Goal: Transaction & Acquisition: Purchase product/service

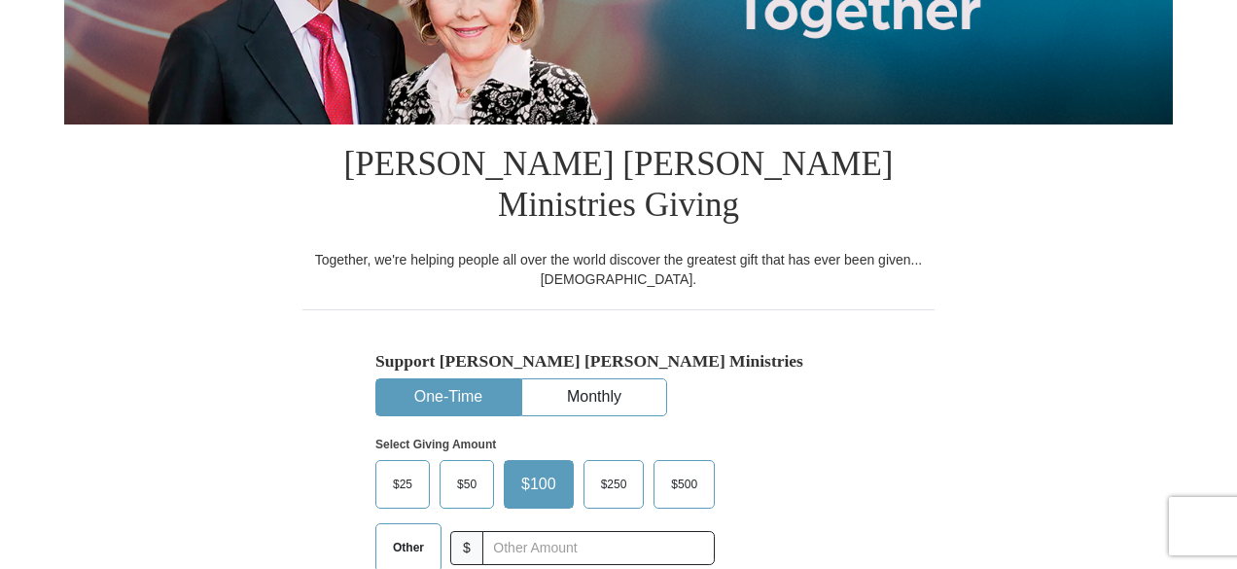
scroll to position [389, 0]
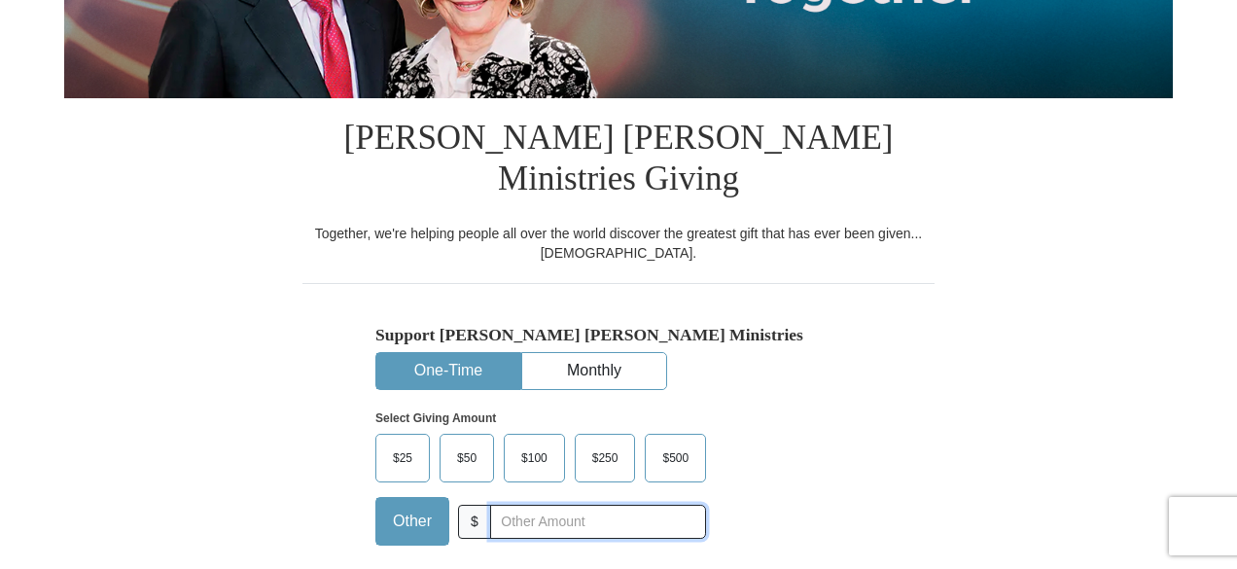
click at [517, 505] on input "text" at bounding box center [598, 522] width 216 height 34
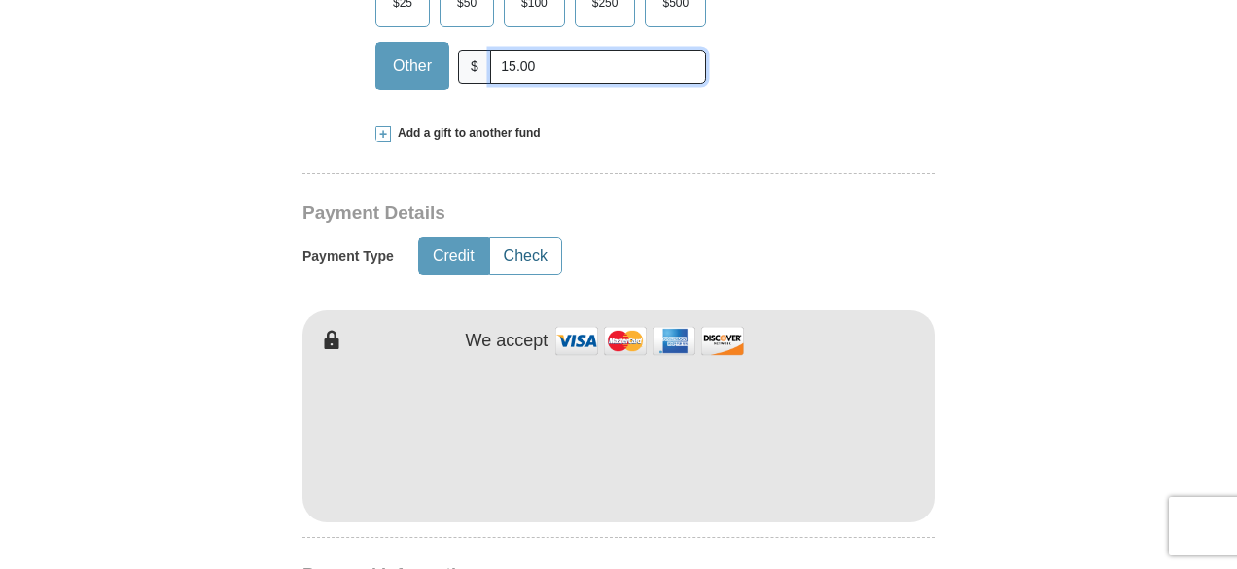
scroll to position [875, 0]
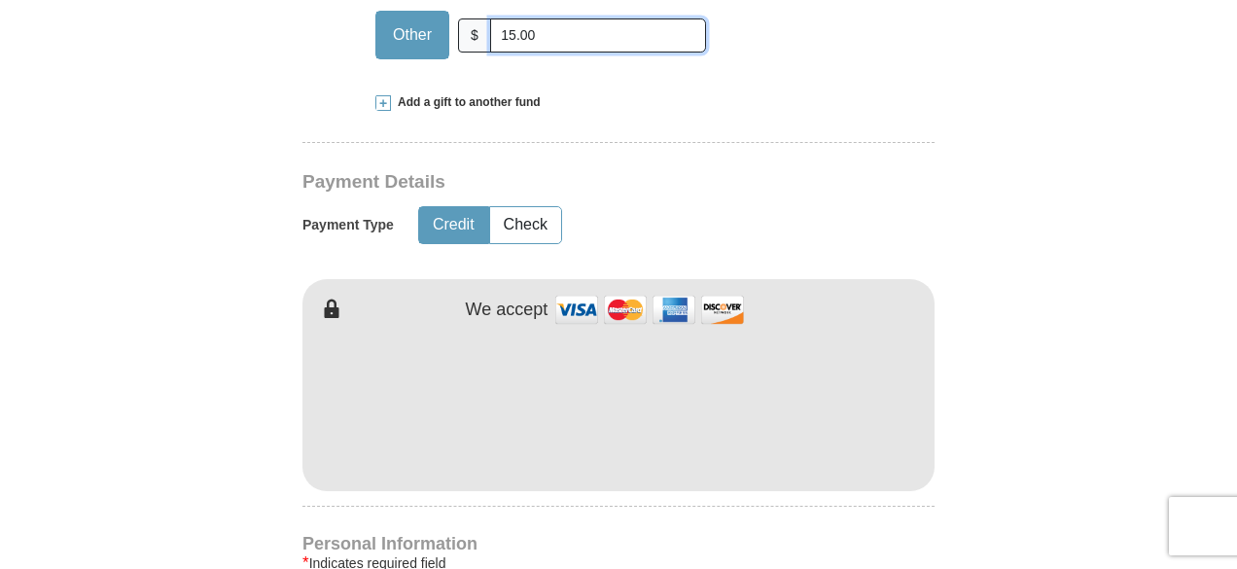
type input "15.00"
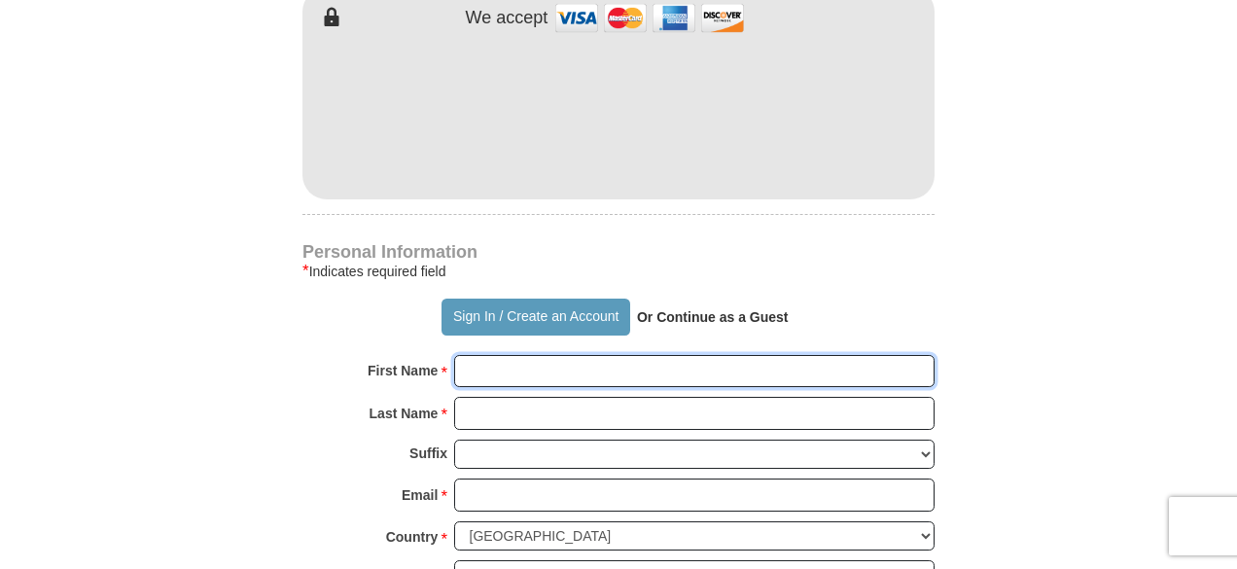
click at [501, 355] on input "First Name *" at bounding box center [694, 371] width 481 height 33
type input "[PERSON_NAME]"
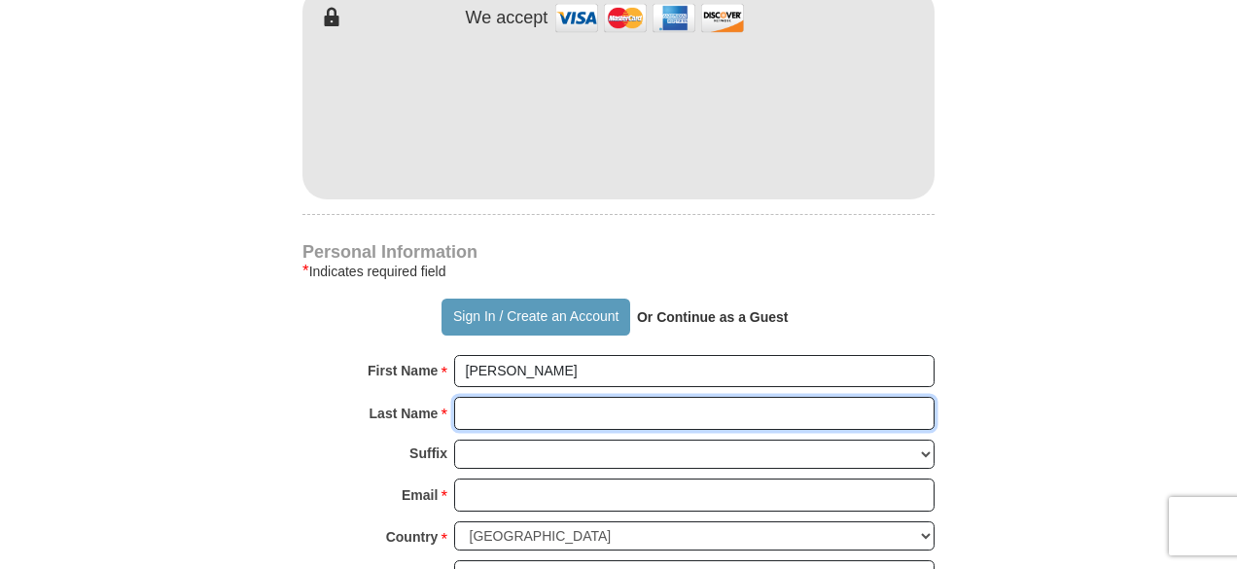
click at [553, 397] on input "Last Name *" at bounding box center [694, 413] width 481 height 33
type input "Wing"
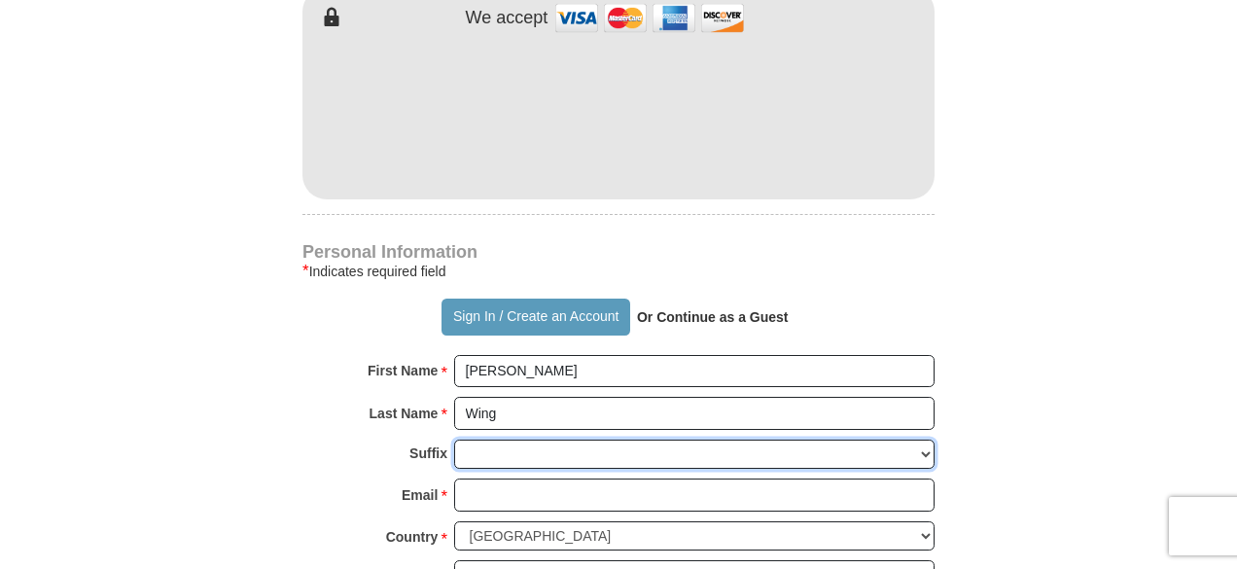
click at [501, 440] on select "[PERSON_NAME] I II III IV V VI" at bounding box center [694, 455] width 481 height 30
select select "Jr"
click at [454, 440] on select "[PERSON_NAME] I II III IV V VI" at bounding box center [694, 455] width 481 height 30
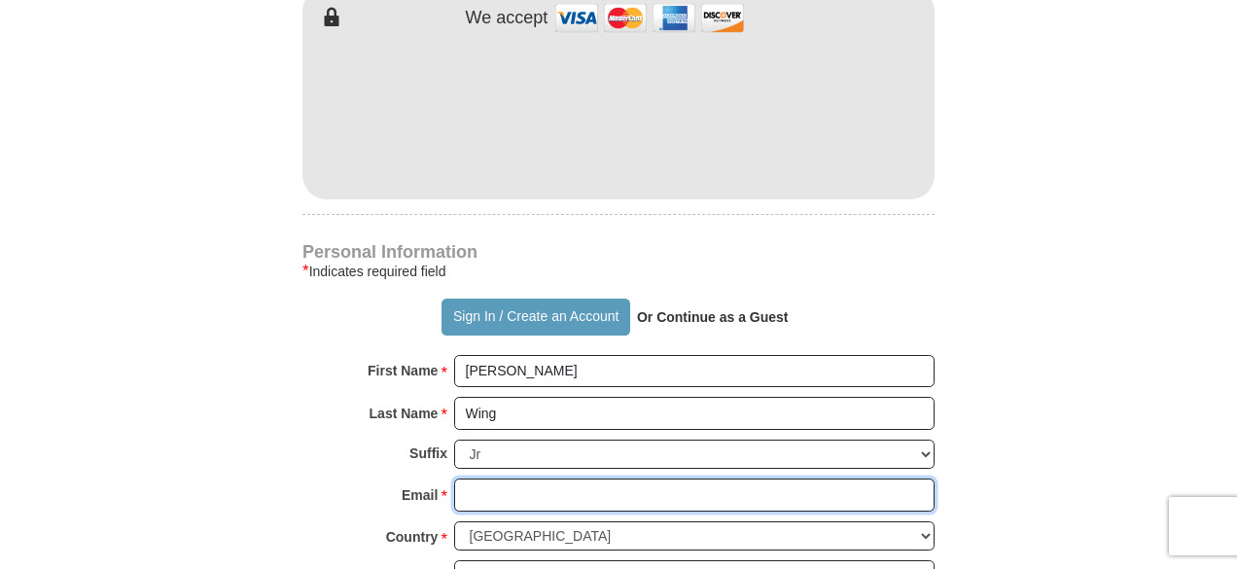
click at [483, 479] on input "Email *" at bounding box center [694, 495] width 481 height 33
type input "[EMAIL_ADDRESS][DOMAIN_NAME]"
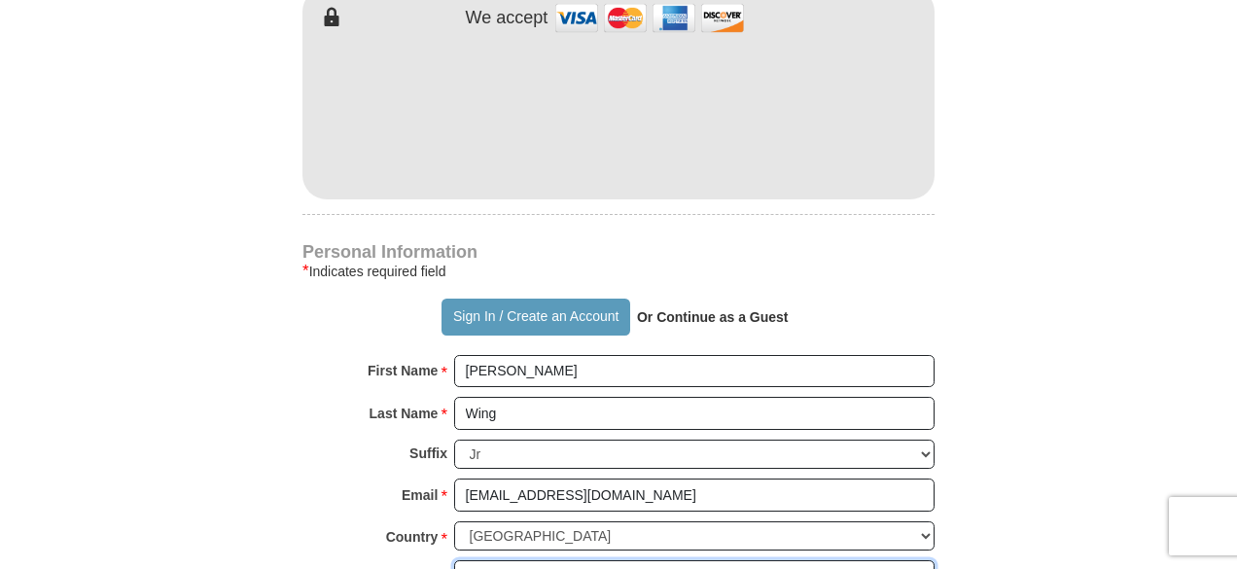
click at [526, 560] on input "Address 1 *" at bounding box center [694, 576] width 481 height 33
type input "[STREET_ADDRESS]"
type input "[GEOGRAPHIC_DATA]"
select select "PA"
type input "19138"
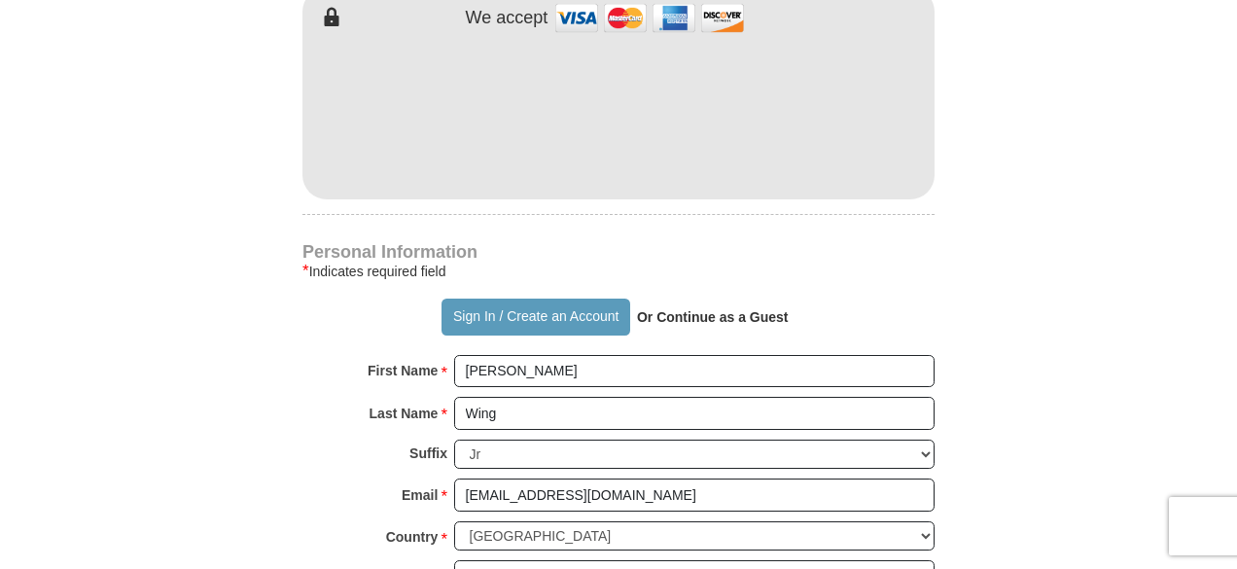
type input "2672437008"
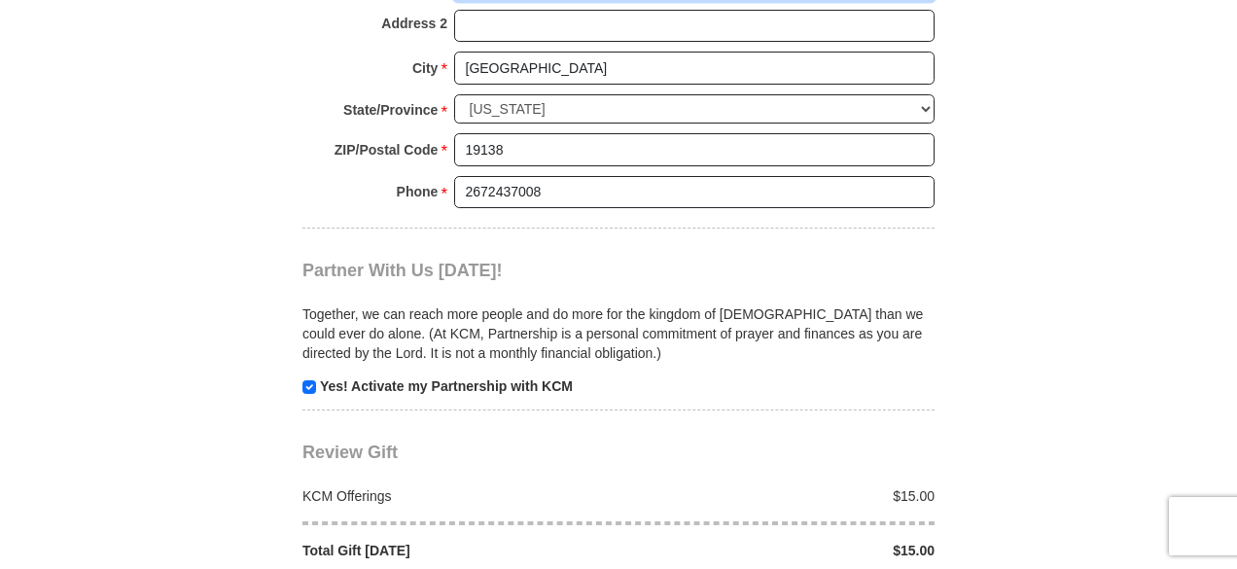
scroll to position [1848, 0]
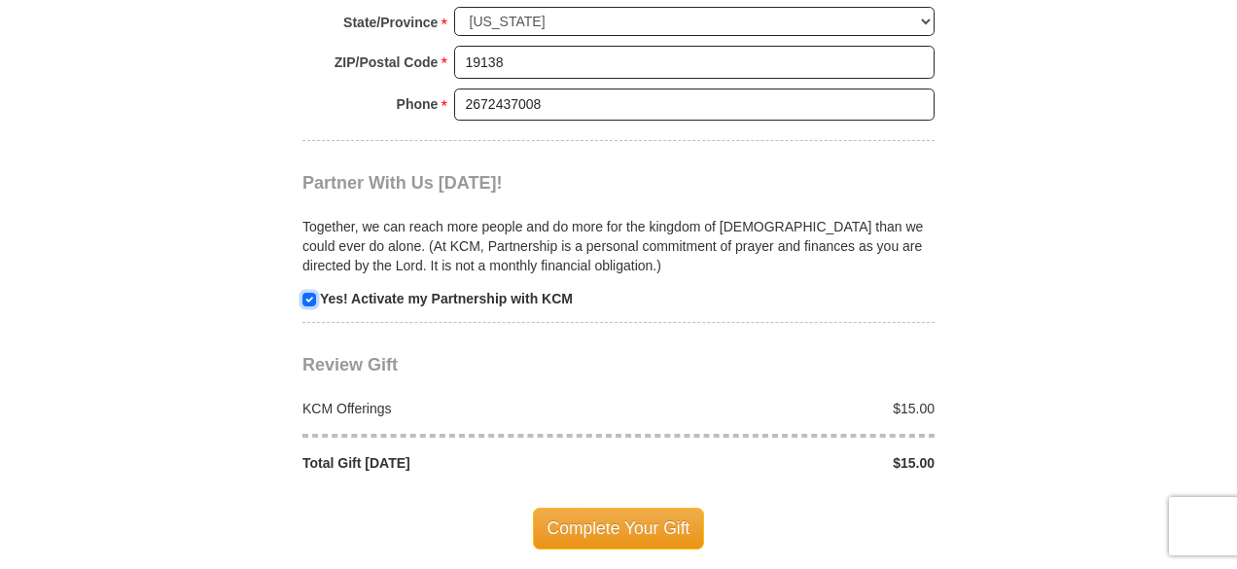
click at [308, 293] on input "checkbox" at bounding box center [310, 300] width 14 height 14
checkbox input "false"
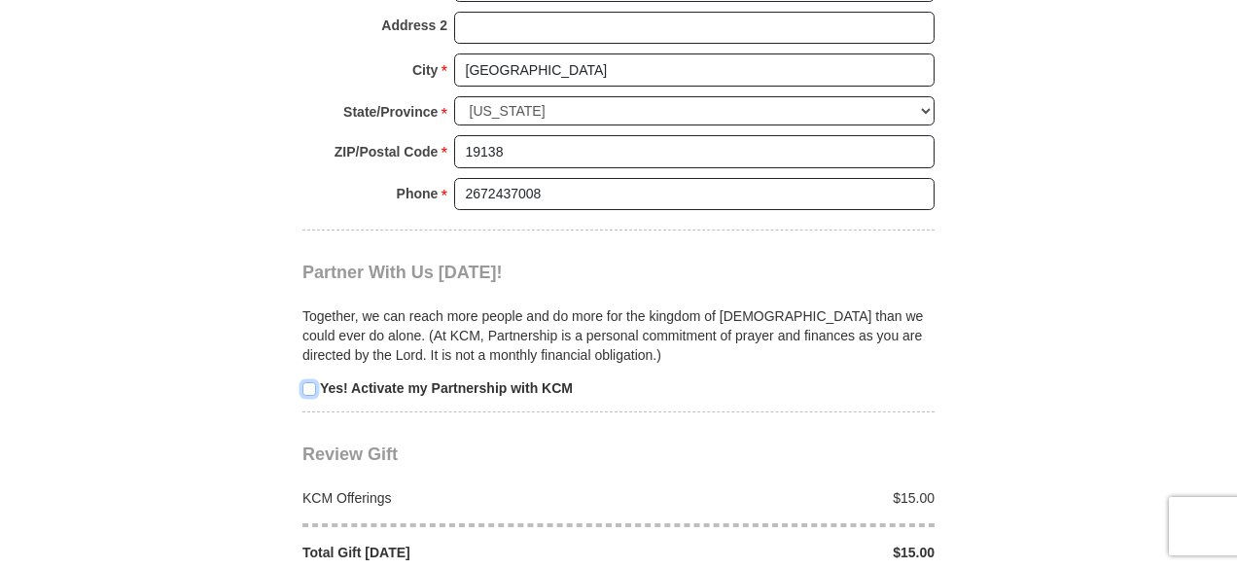
scroll to position [1945, 0]
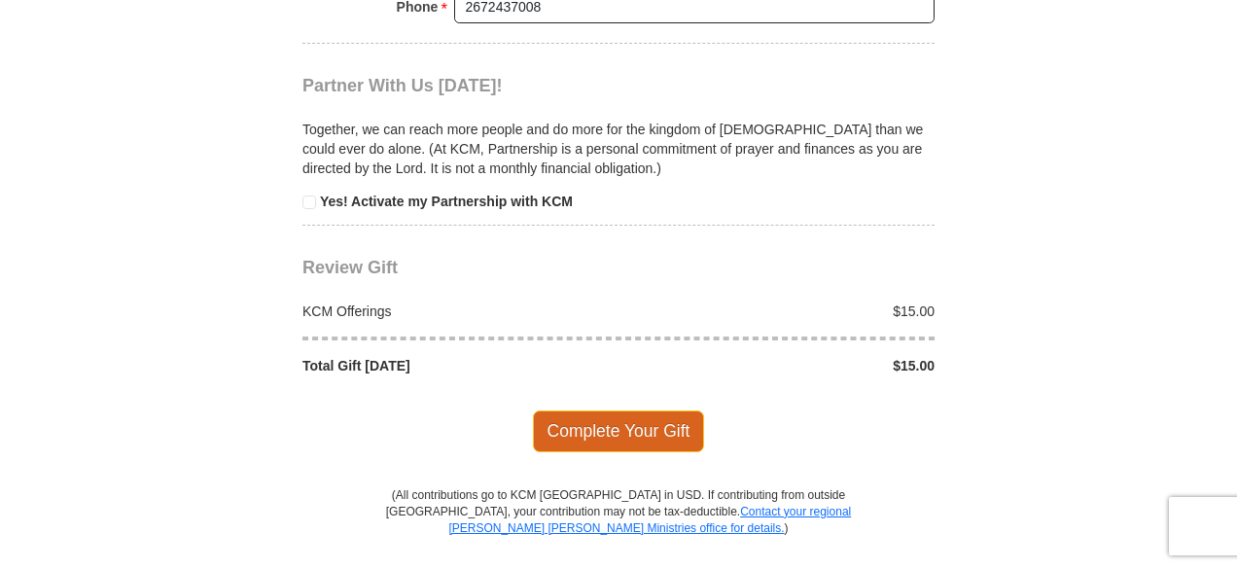
click at [614, 410] on span "Complete Your Gift" at bounding box center [619, 430] width 172 height 41
